Goal: Use online tool/utility: Utilize a website feature to perform a specific function

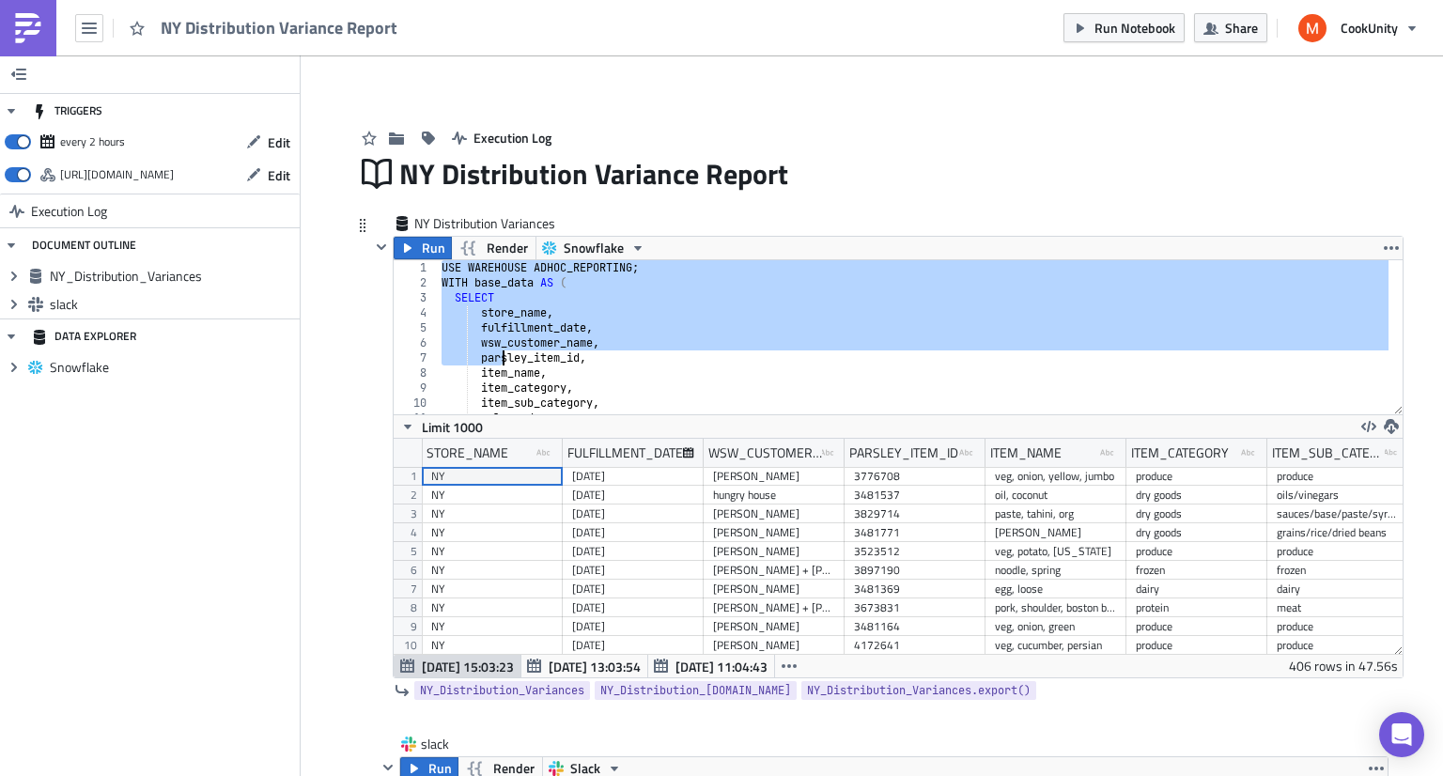
scroll to position [898, 0]
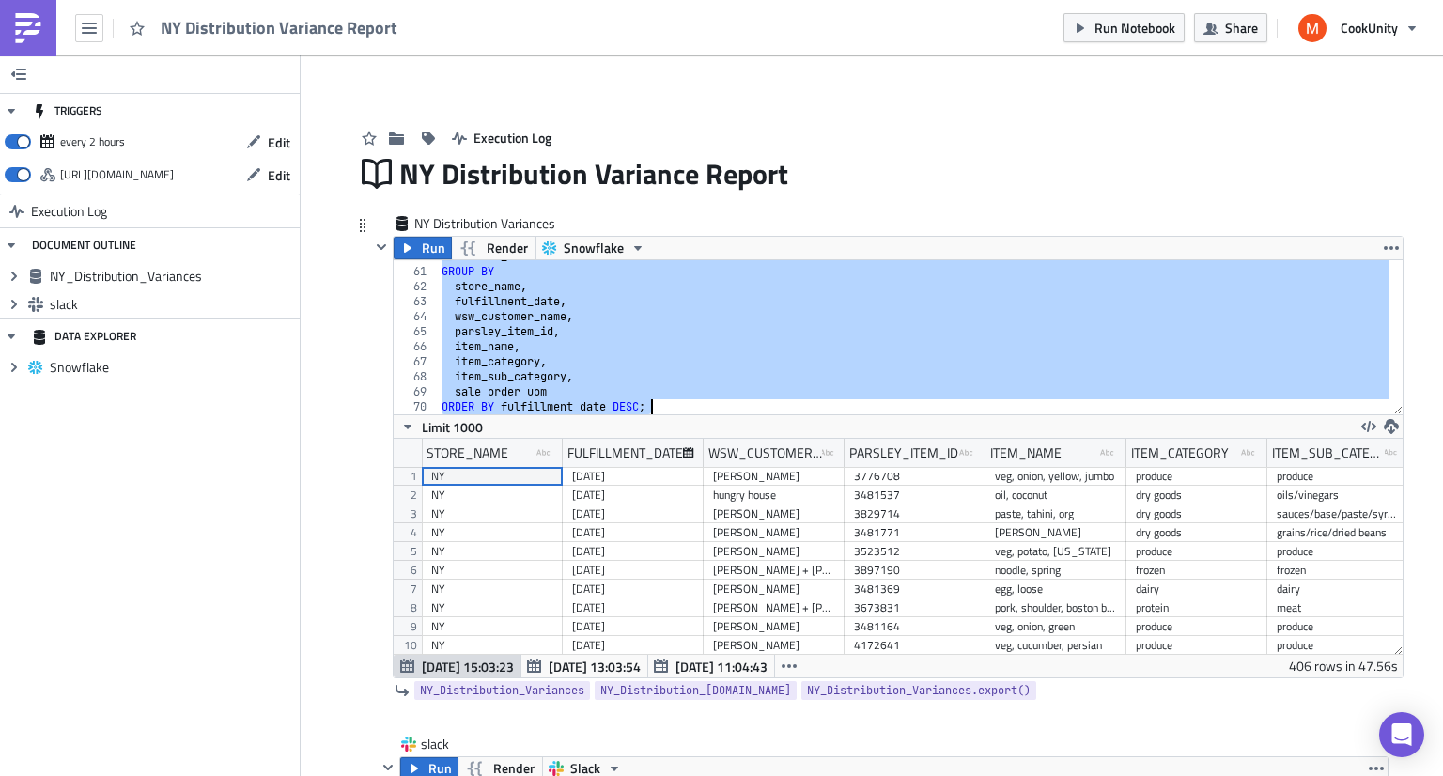
drag, startPoint x: 434, startPoint y: 269, endPoint x: 620, endPoint y: 598, distance: 378.6
click at [620, 598] on div "USE WAREHOUSE ADHOC_REPORTING; 60 61 62 63 64 65 66 67 68 69 70 FROM base_data …" at bounding box center [898, 468] width 1009 height 418
type textarea "sale_order_uom ORDER BY fulfillment_date DESC;"
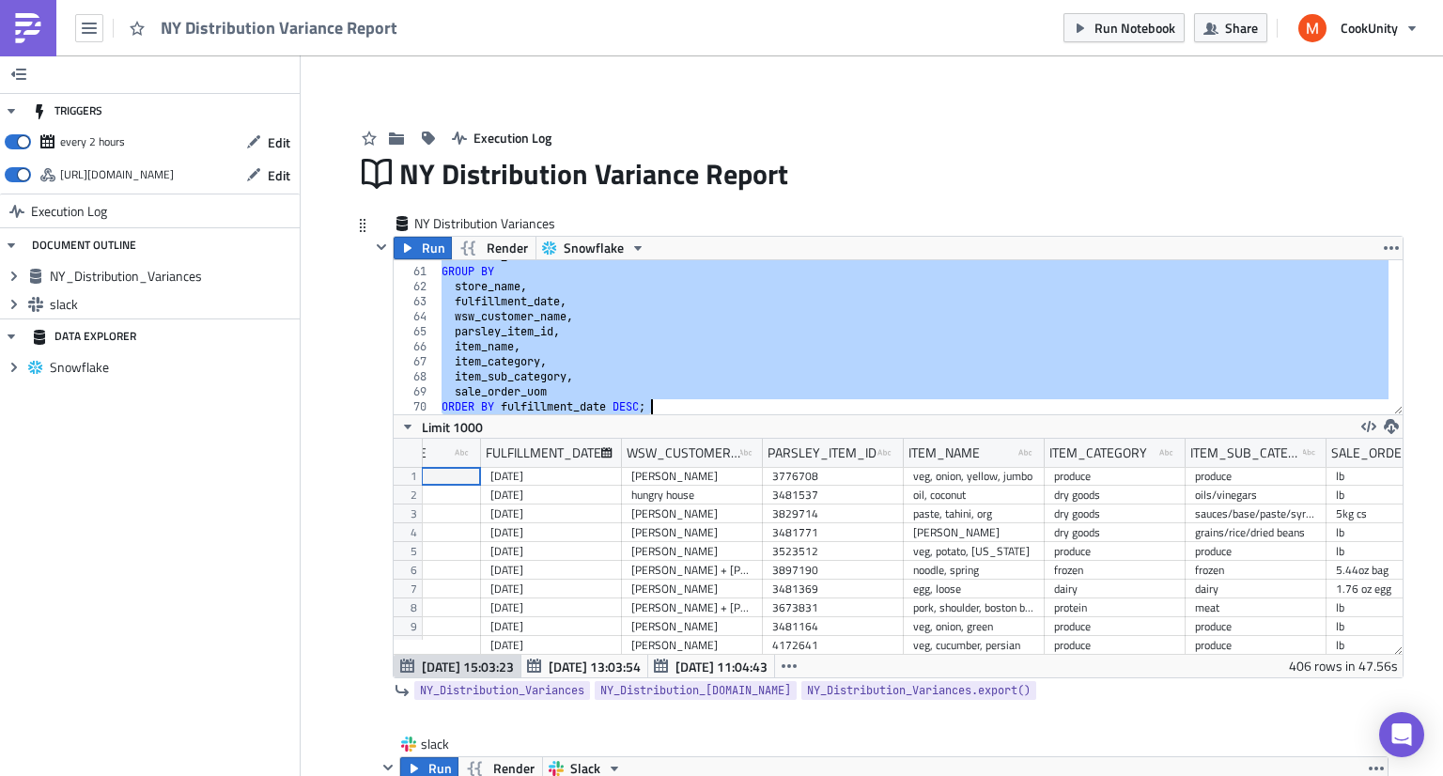
scroll to position [0, 83]
click at [404, 248] on icon "button" at bounding box center [408, 247] width 8 height 9
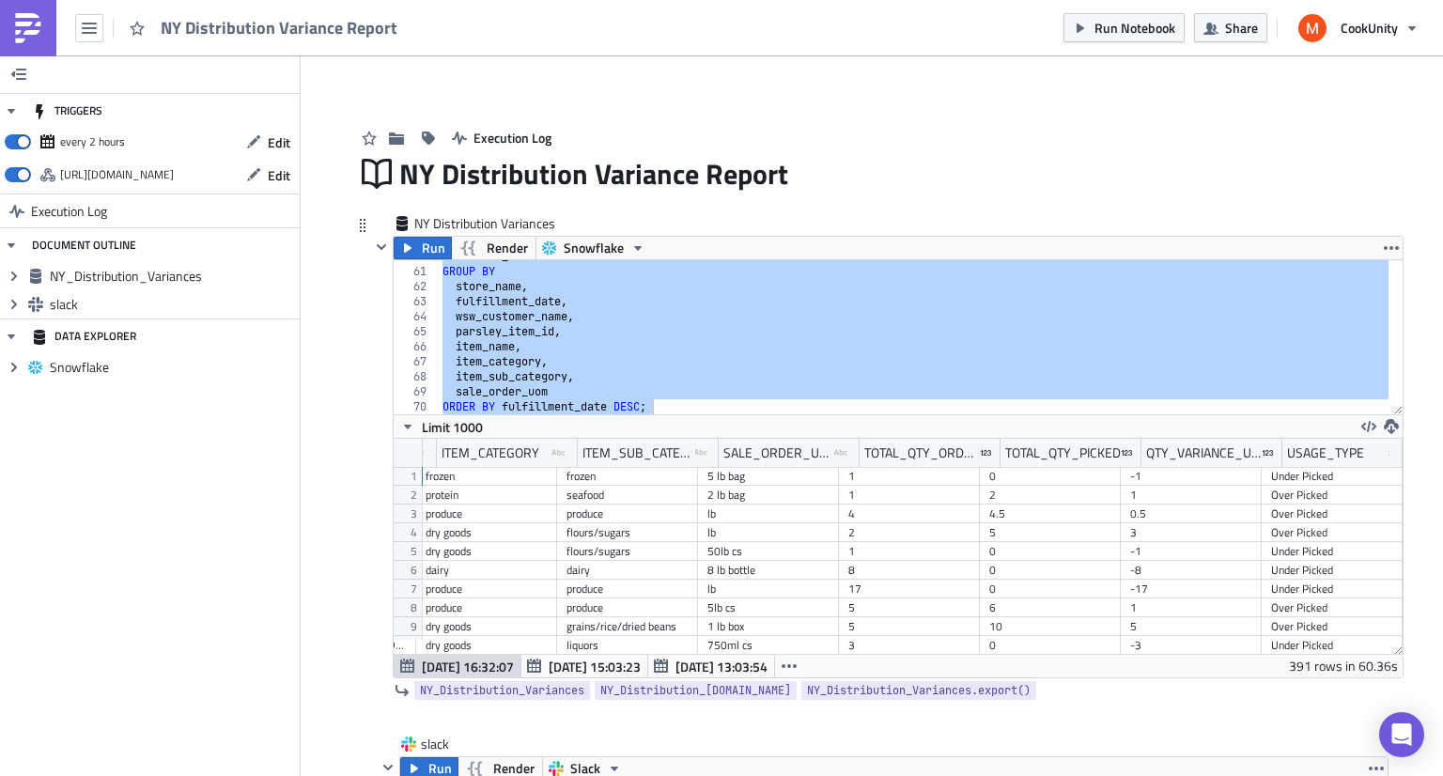
scroll to position [0, 724]
click at [91, 23] on icon "button" at bounding box center [89, 28] width 15 height 11
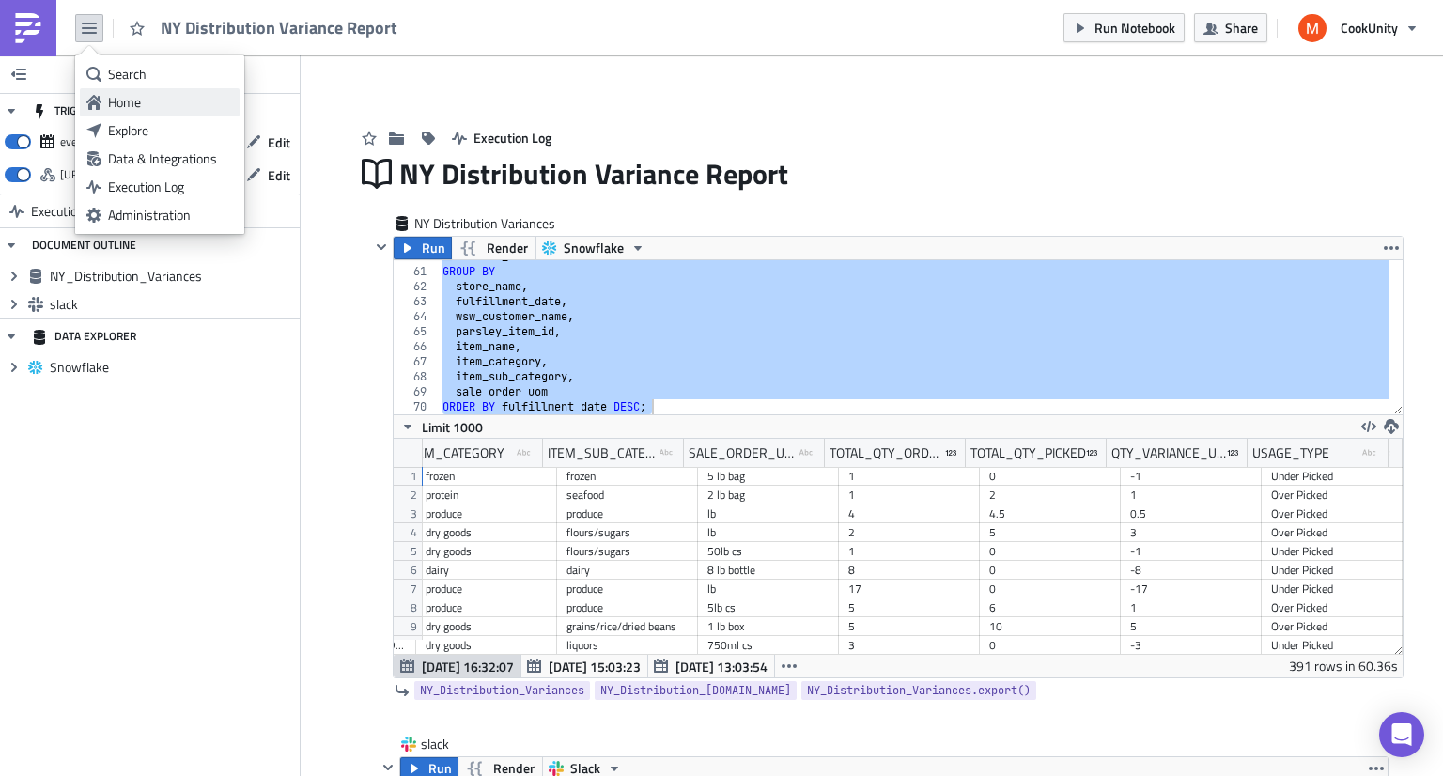
click at [139, 106] on div "Home" at bounding box center [170, 102] width 125 height 19
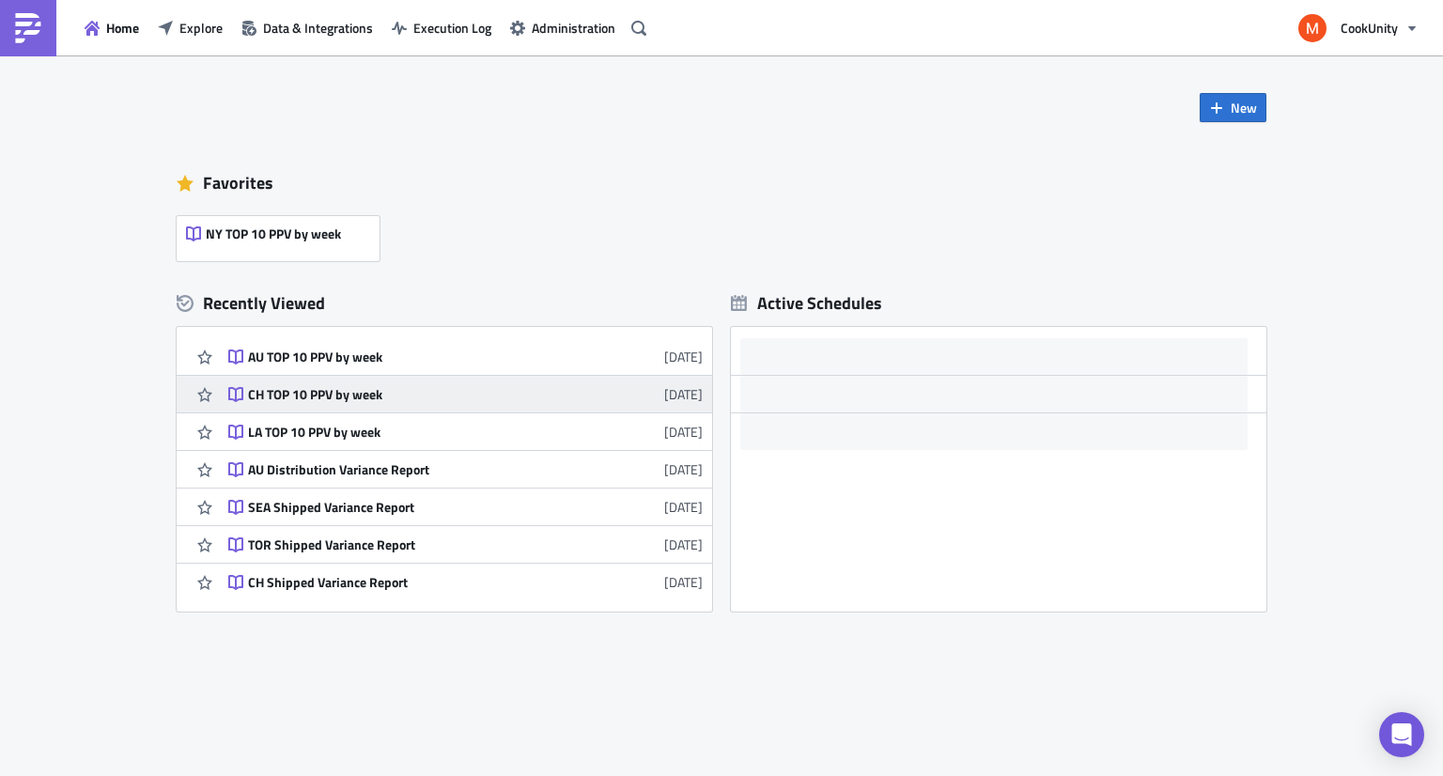
scroll to position [338, 0]
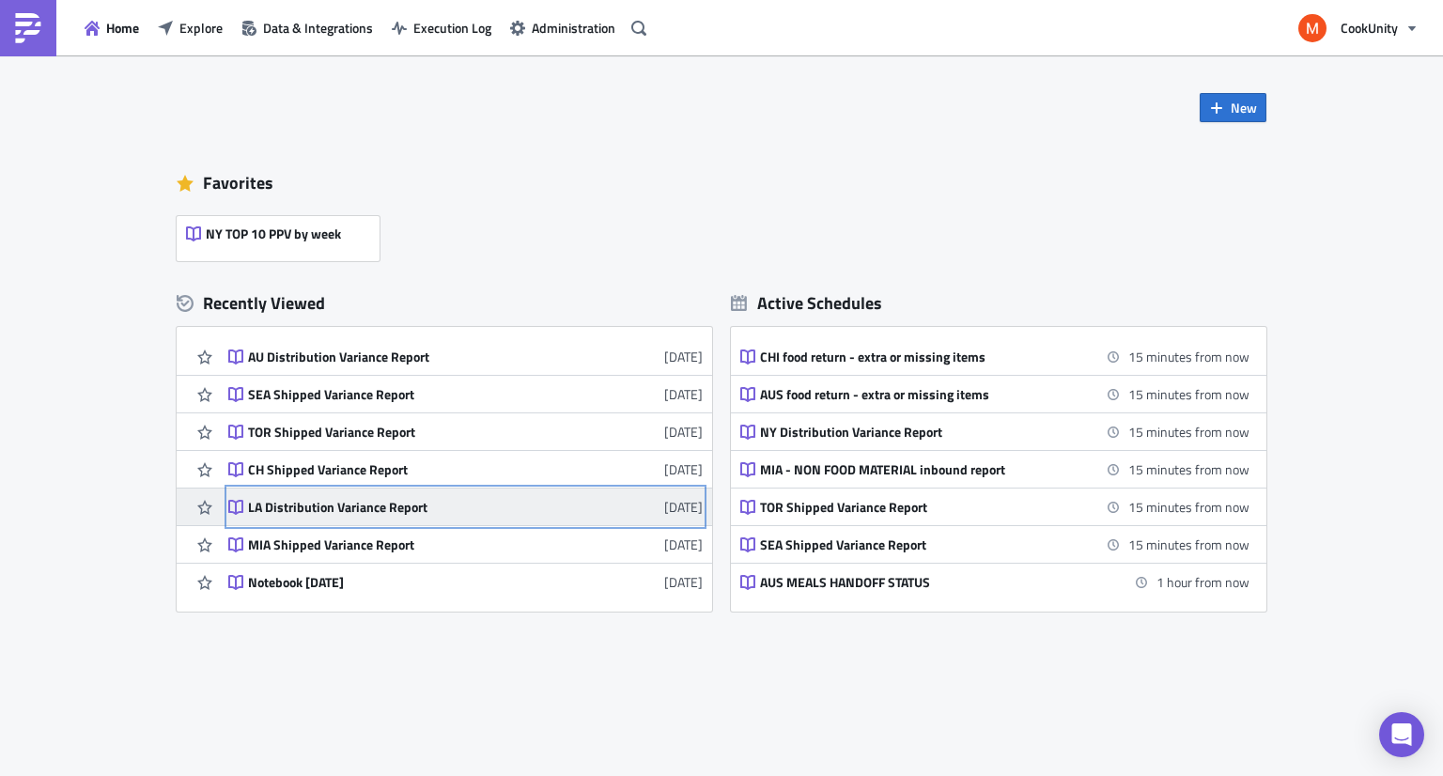
click at [356, 501] on div "LA Distribution Variance Report" at bounding box center [412, 507] width 329 height 17
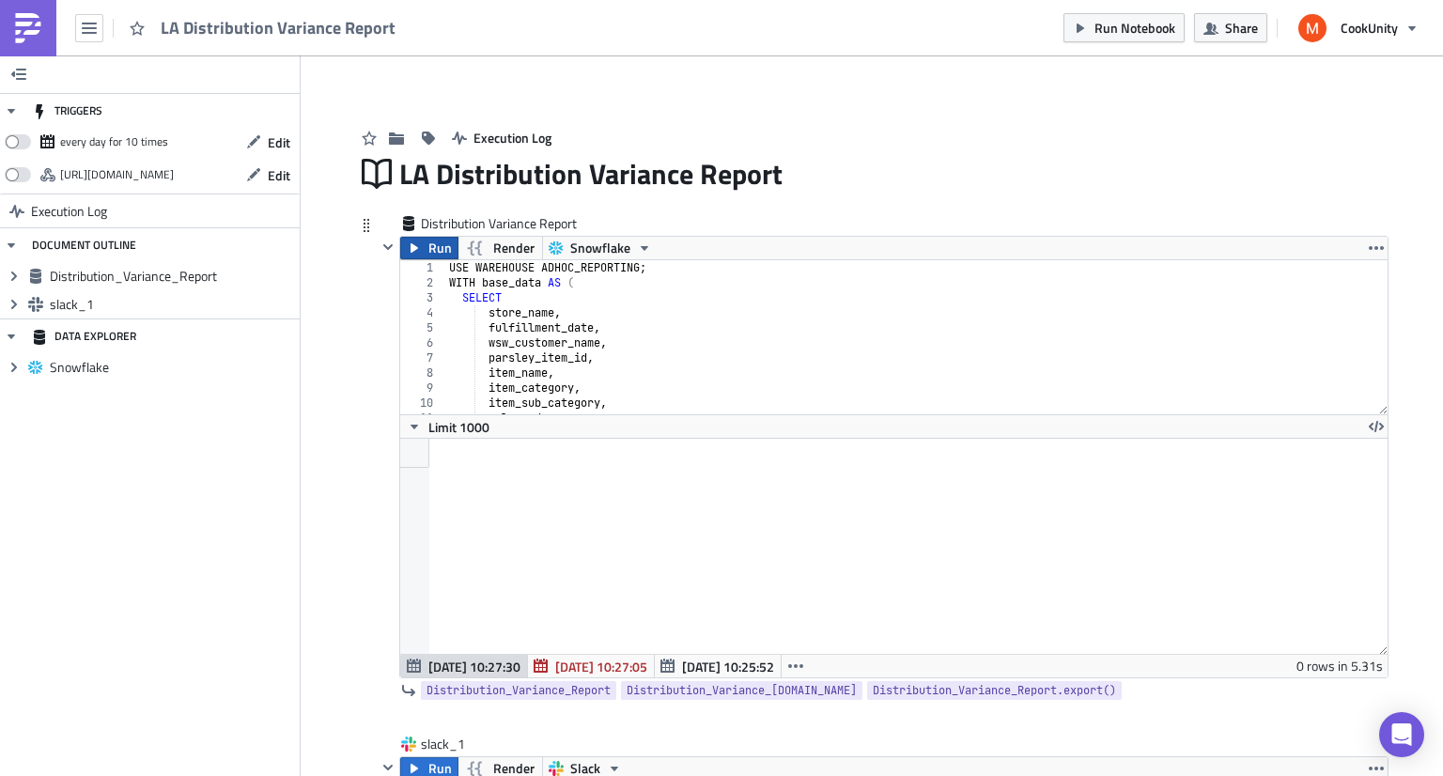
scroll to position [93727, 92954]
click at [431, 253] on span "Run" at bounding box center [439, 248] width 23 height 23
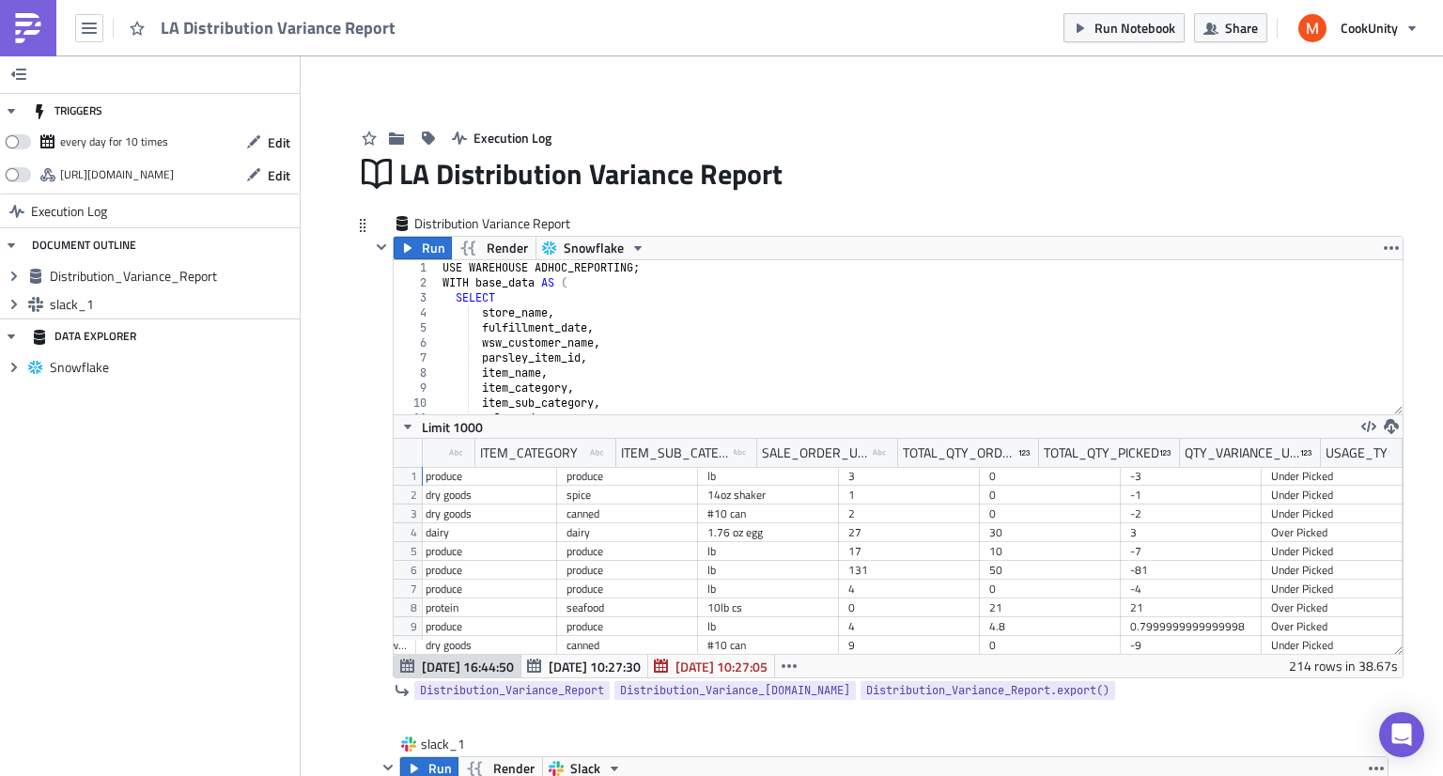
scroll to position [0, 724]
